Goal: Task Accomplishment & Management: Check status

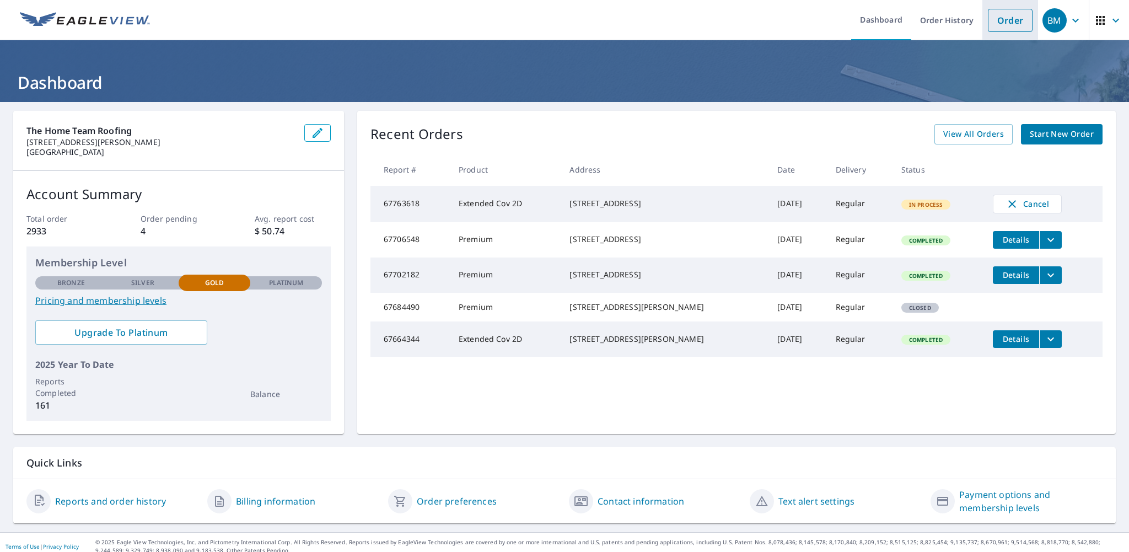
click at [1001, 27] on link "Order" at bounding box center [1010, 20] width 45 height 23
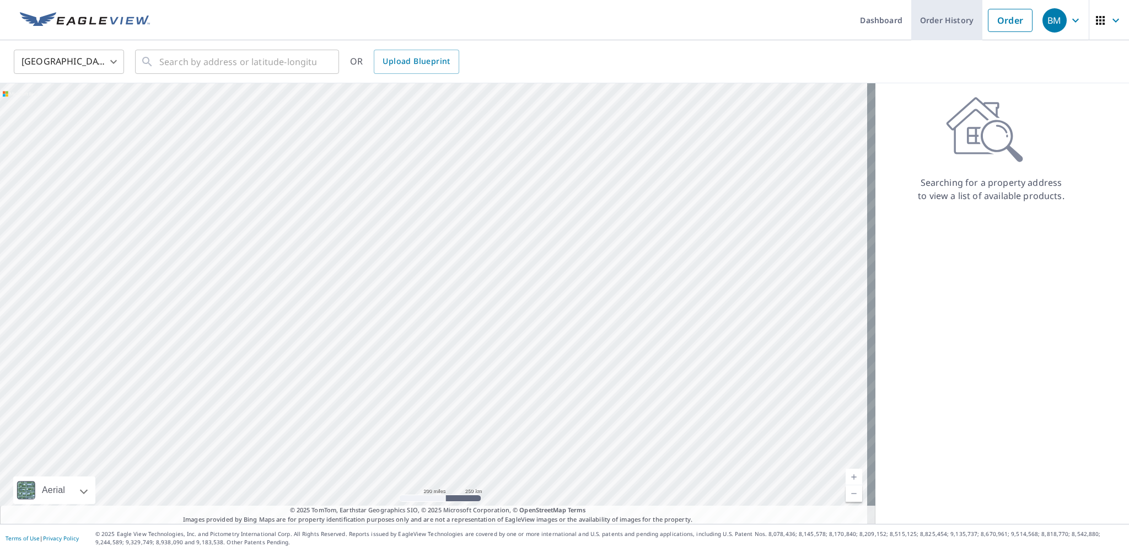
click at [942, 9] on link "Order History" at bounding box center [946, 20] width 71 height 40
